Goal: Check status: Check status

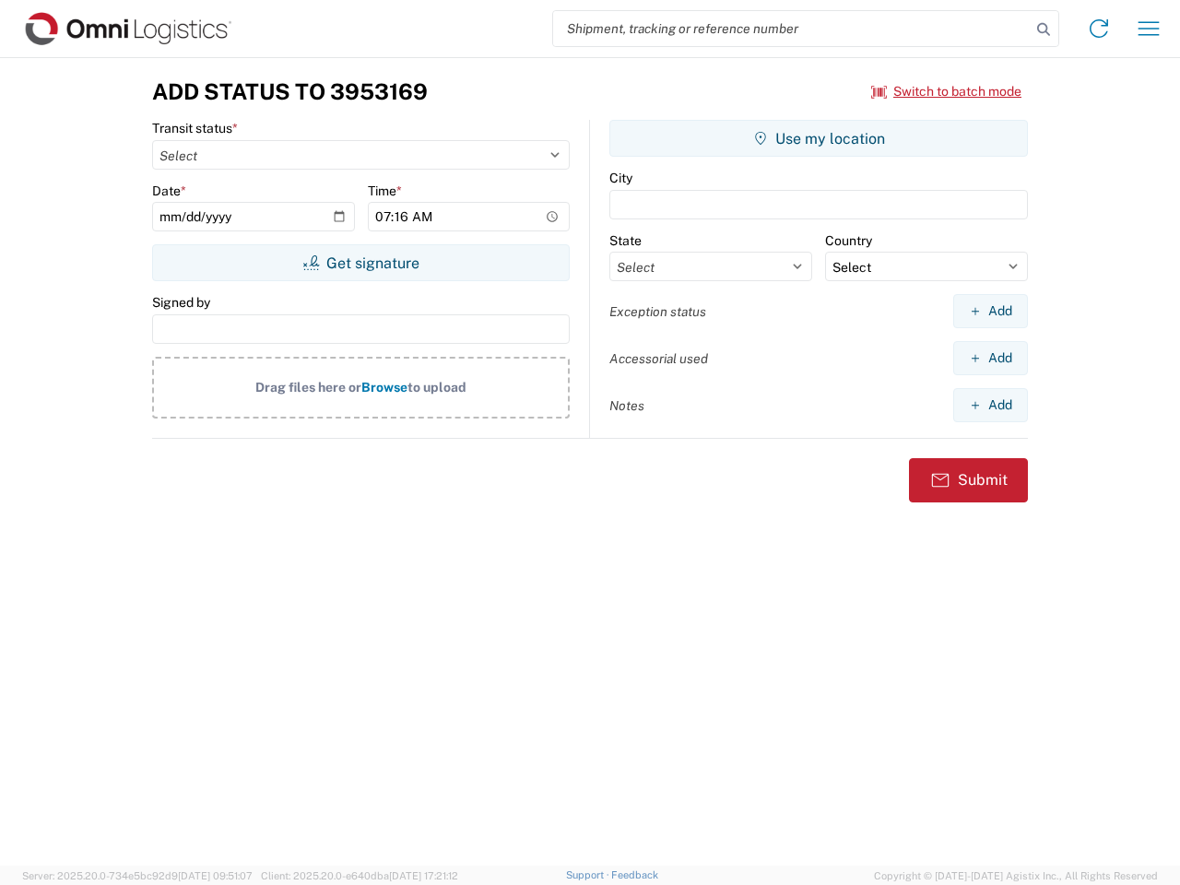
click at [792, 29] on input "search" at bounding box center [791, 28] width 477 height 35
click at [1043, 29] on icon at bounding box center [1043, 30] width 26 height 26
click at [1098, 29] on icon at bounding box center [1098, 28] width 29 height 29
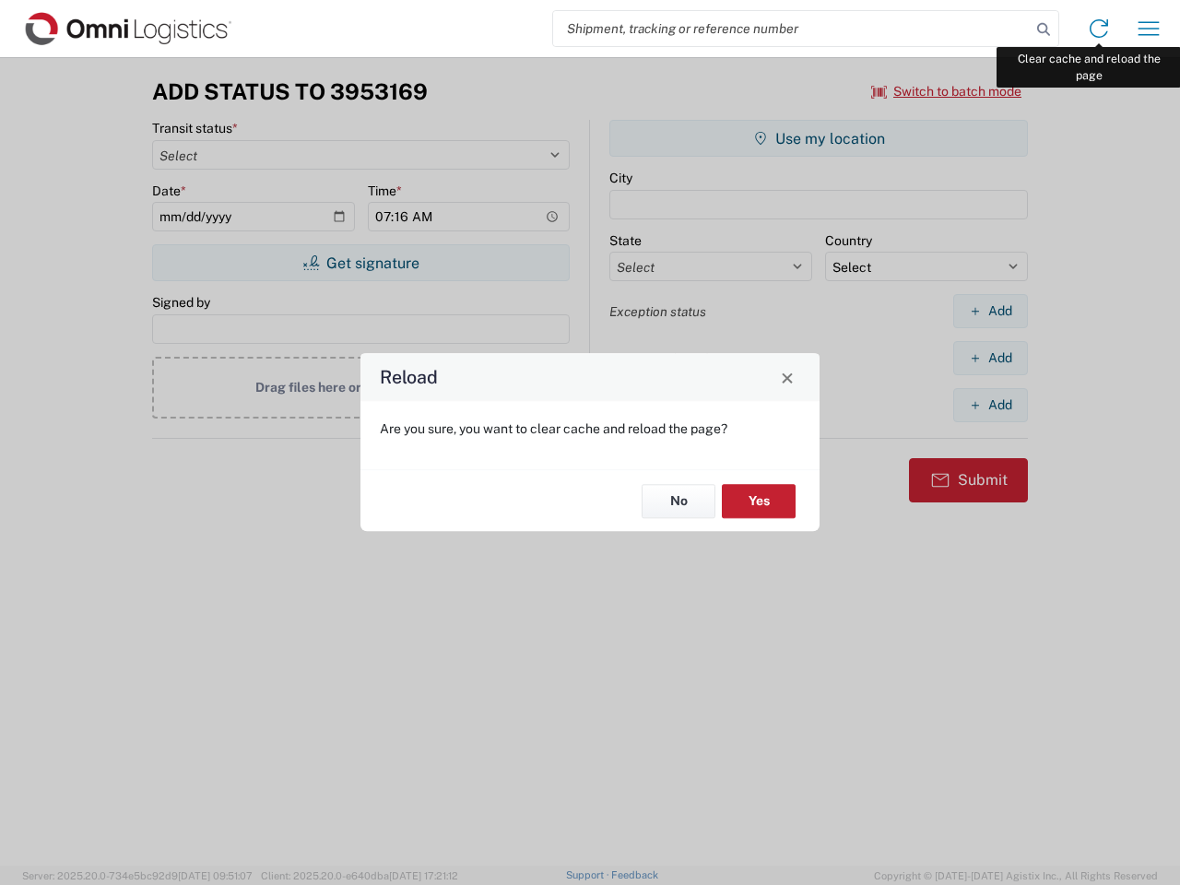
click at [1148, 29] on div "Reload Are you sure, you want to clear cache and reload the page? No Yes" at bounding box center [590, 442] width 1180 height 885
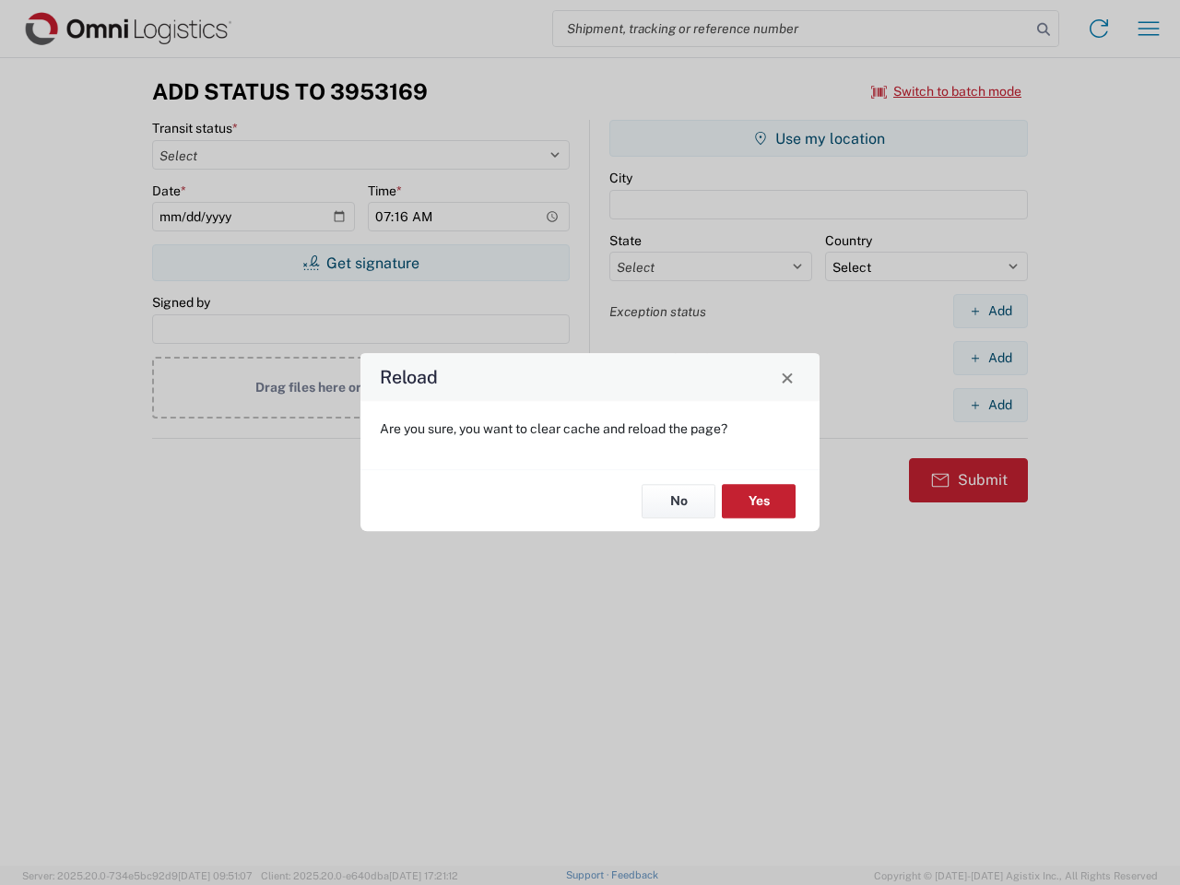
click at [946, 91] on div "Reload Are you sure, you want to clear cache and reload the page? No Yes" at bounding box center [590, 442] width 1180 height 885
click at [360, 263] on div "Reload Are you sure, you want to clear cache and reload the page? No Yes" at bounding box center [590, 442] width 1180 height 885
click at [818, 138] on div "Reload Are you sure, you want to clear cache and reload the page? No Yes" at bounding box center [590, 442] width 1180 height 885
click at [990, 311] on div "Reload Are you sure, you want to clear cache and reload the page? No Yes" at bounding box center [590, 442] width 1180 height 885
click at [990, 358] on div "Reload Are you sure, you want to clear cache and reload the page? No Yes" at bounding box center [590, 442] width 1180 height 885
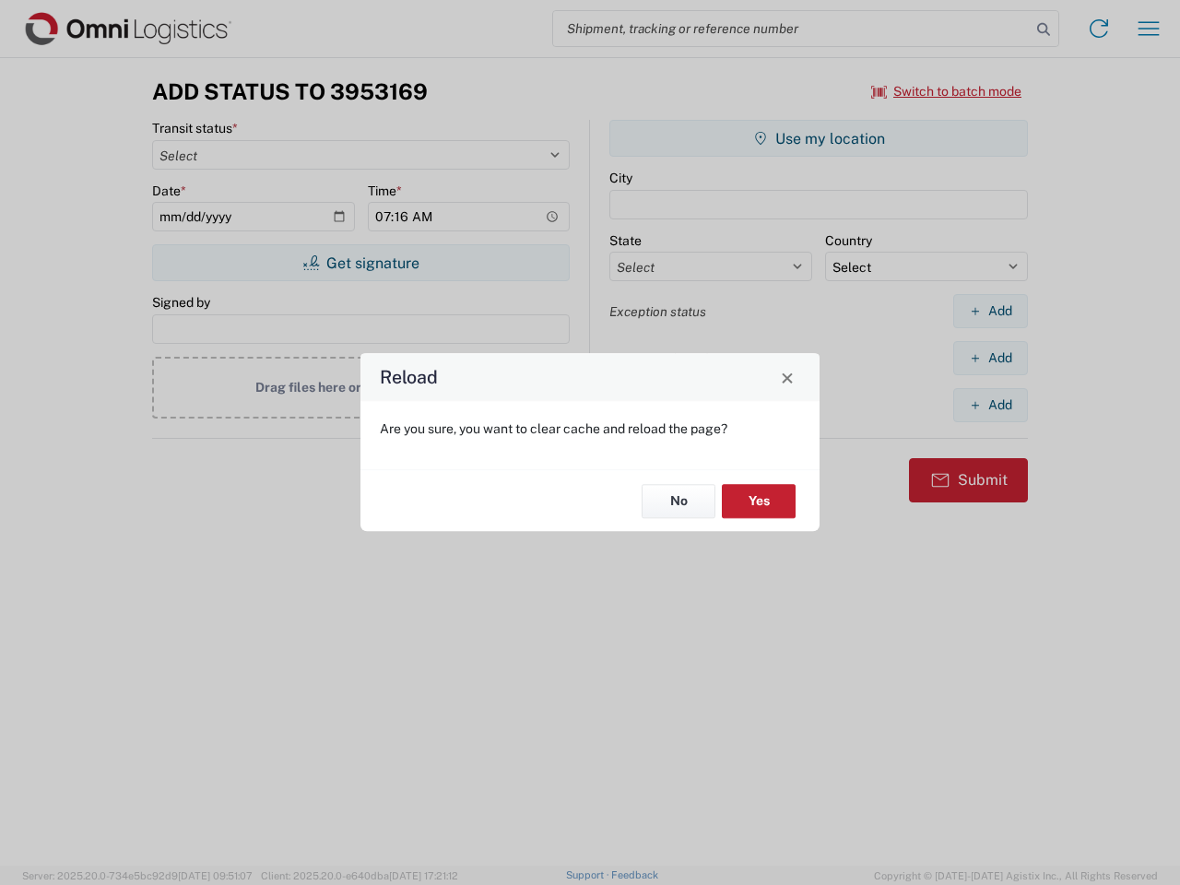
click at [990, 405] on div "Reload Are you sure, you want to clear cache and reload the page? No Yes" at bounding box center [590, 442] width 1180 height 885
